Goal: Communication & Community: Share content

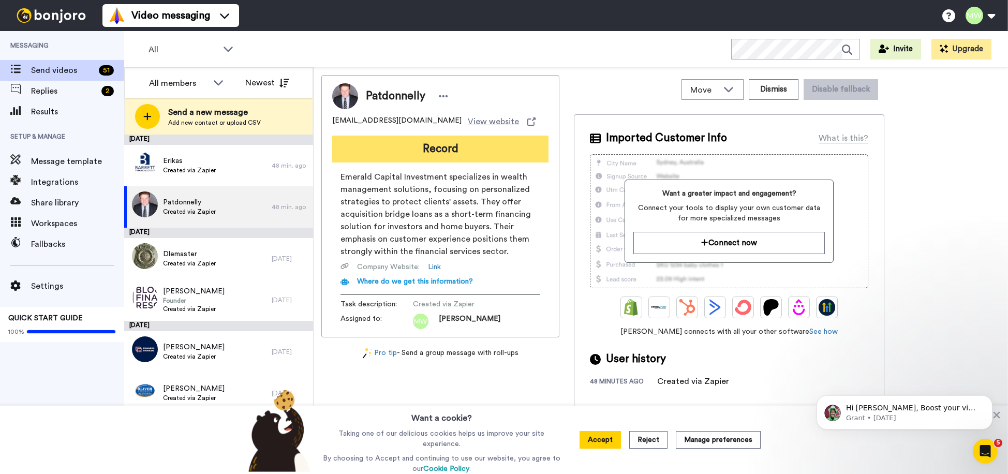
click at [472, 160] on button "Record" at bounding box center [440, 149] width 216 height 27
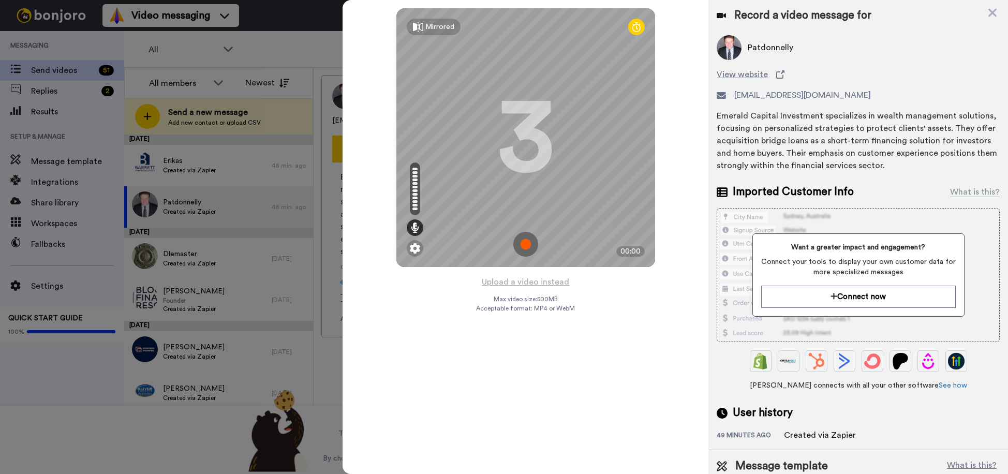
click at [526, 243] on img at bounding box center [525, 244] width 25 height 25
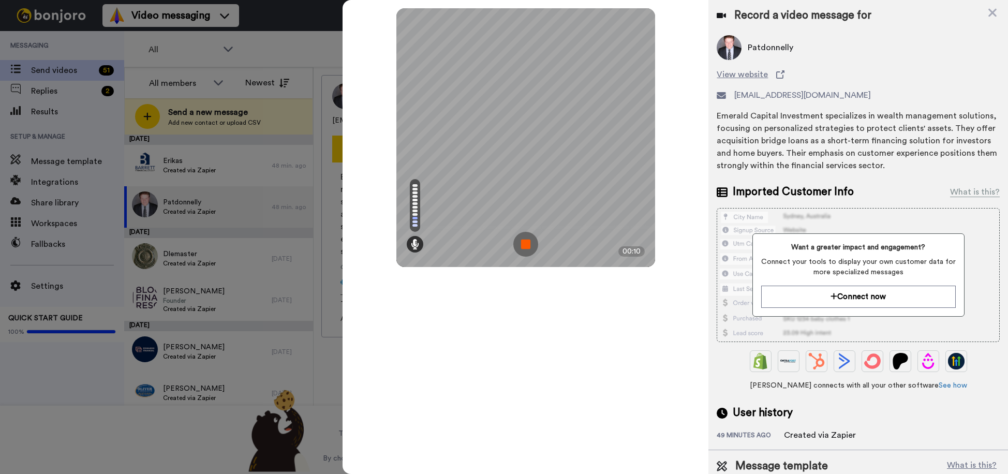
click at [526, 243] on img at bounding box center [525, 244] width 25 height 25
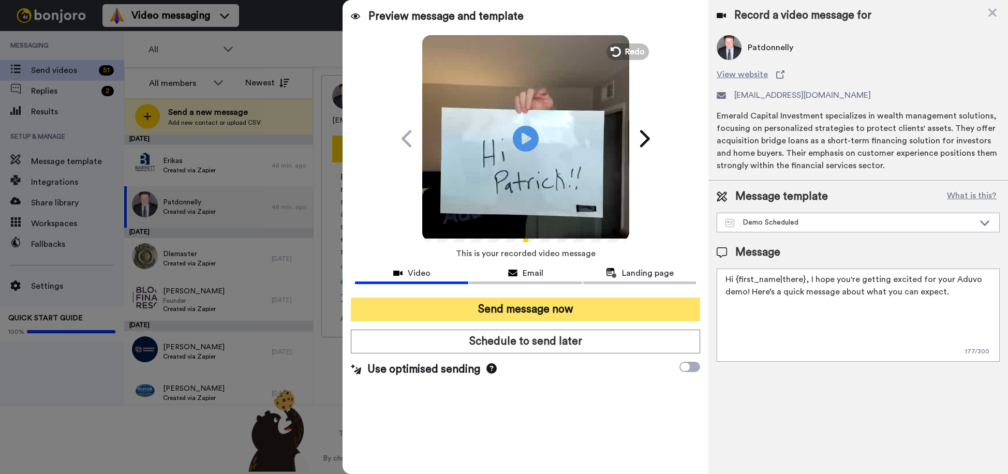
click at [543, 306] on button "Send message now" at bounding box center [525, 310] width 349 height 24
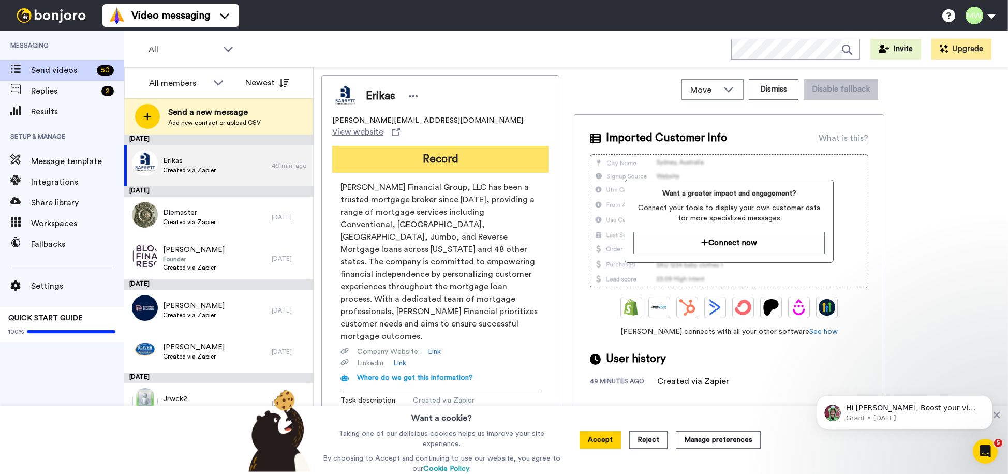
click at [453, 149] on button "Record" at bounding box center [440, 159] width 216 height 27
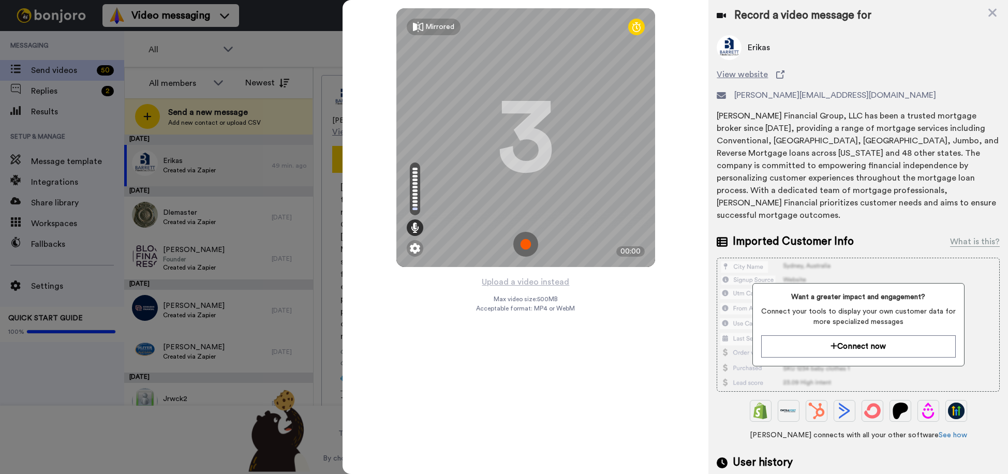
click at [524, 240] on img at bounding box center [525, 244] width 25 height 25
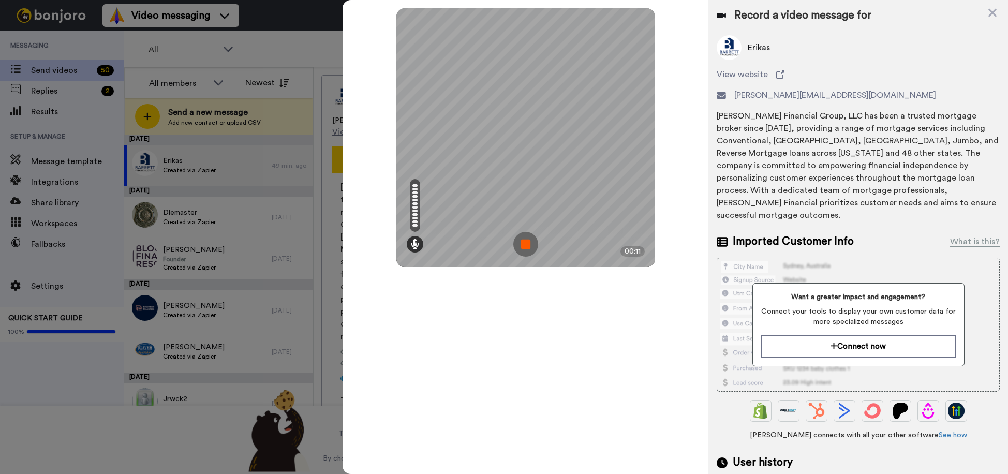
click at [524, 244] on img at bounding box center [525, 244] width 25 height 25
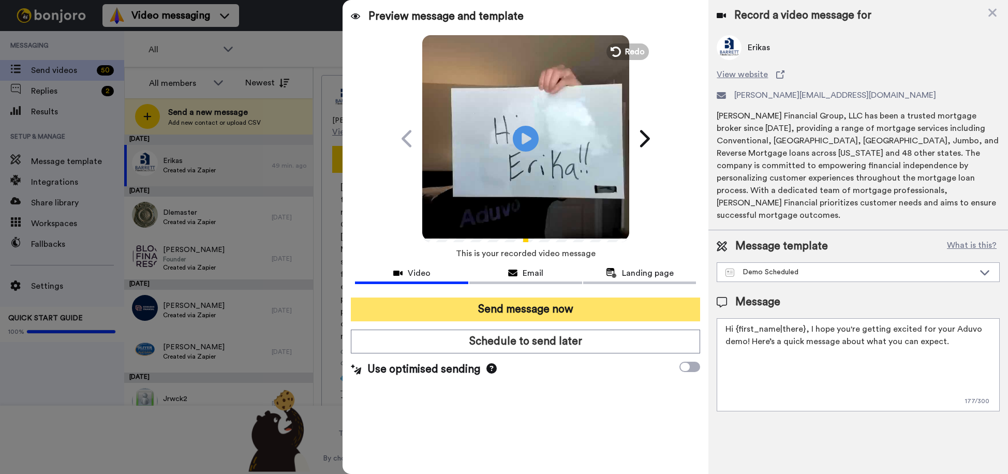
click at [545, 308] on button "Send message now" at bounding box center [525, 310] width 349 height 24
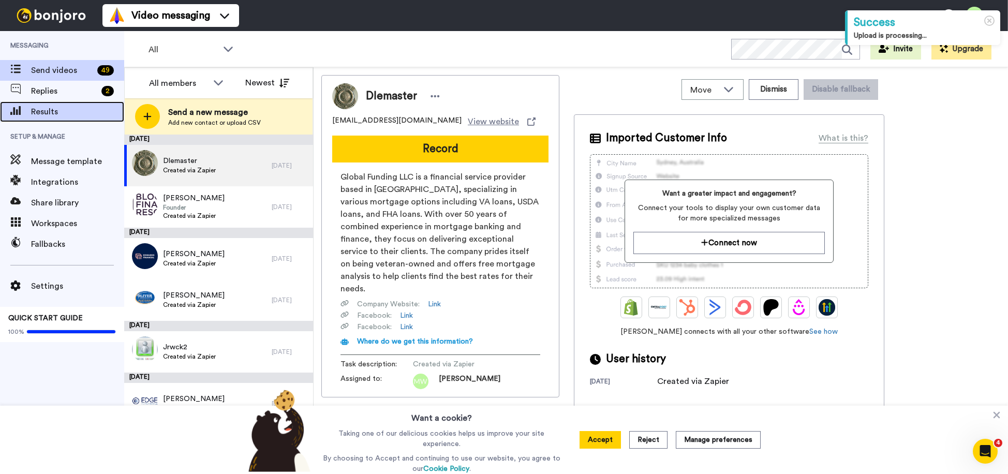
click at [63, 112] on span "Results" at bounding box center [77, 112] width 93 height 12
